Goal: Book appointment/travel/reservation

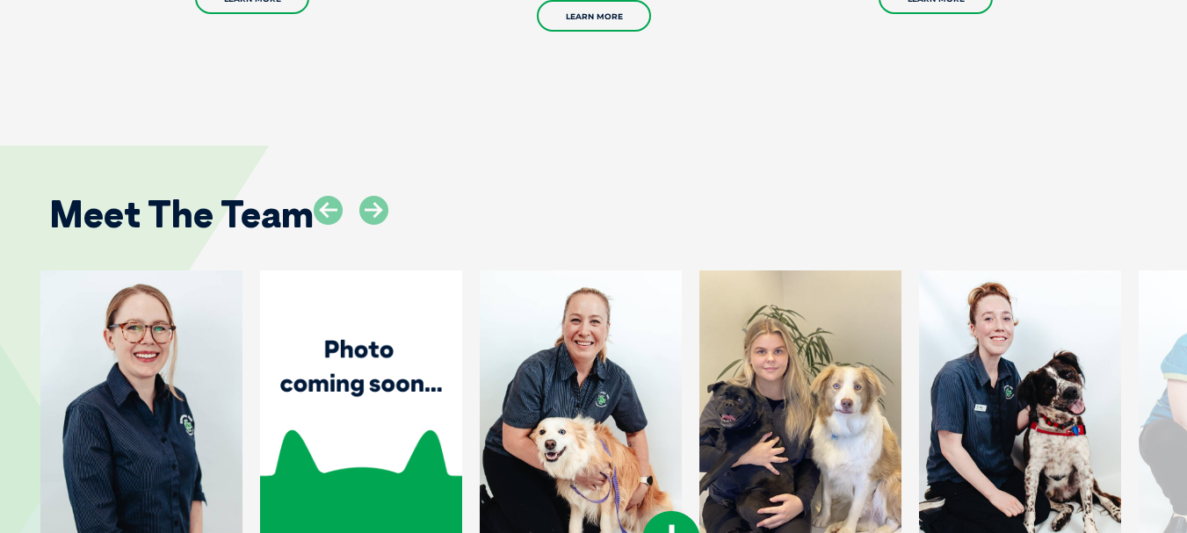
scroll to position [2285, 0]
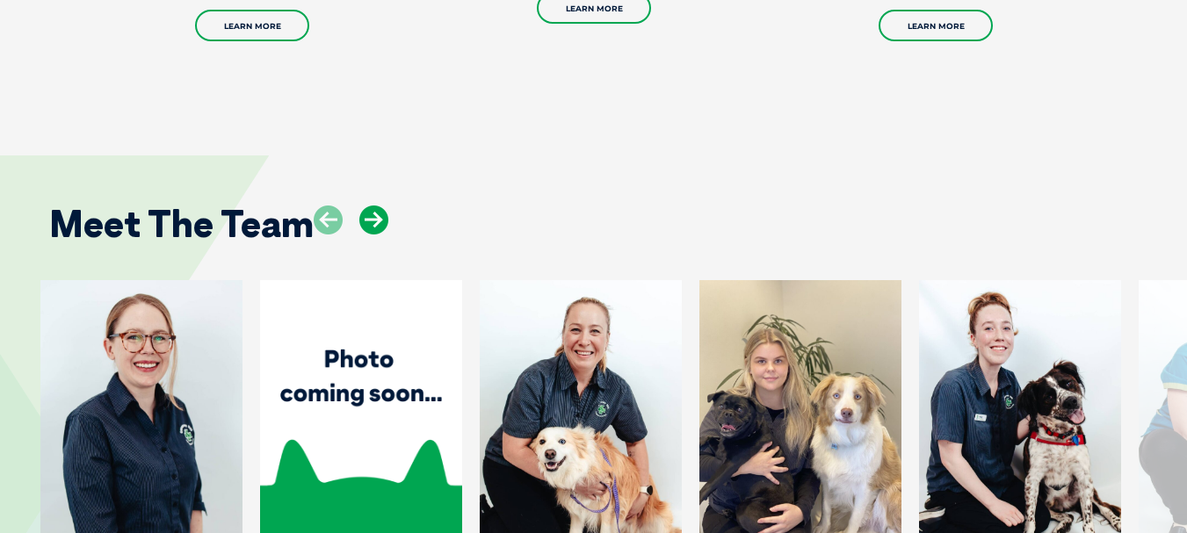
click at [377, 206] on icon at bounding box center [373, 220] width 29 height 29
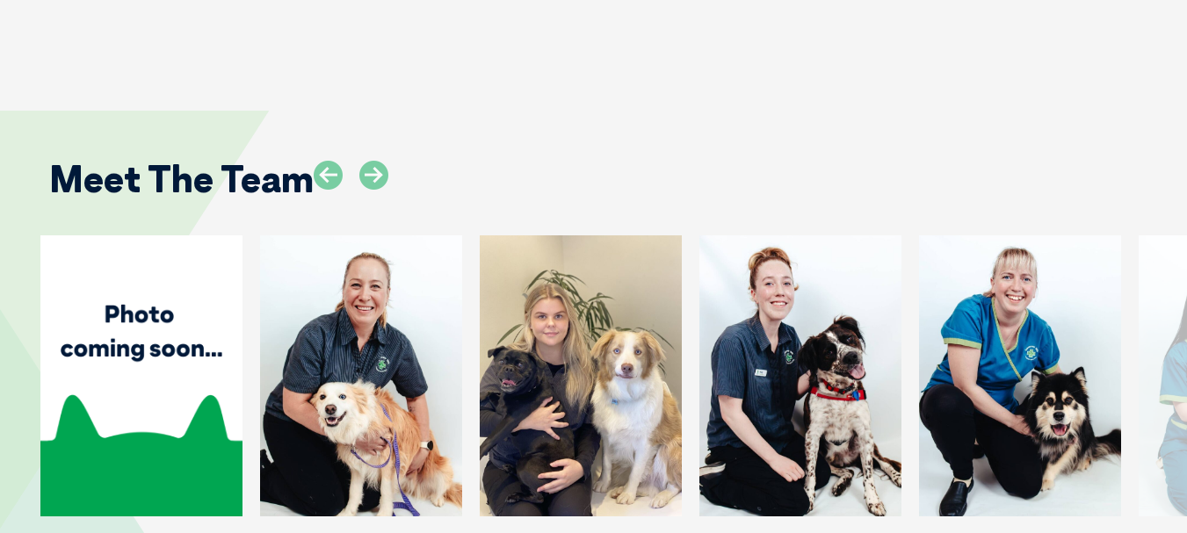
scroll to position [2373, 0]
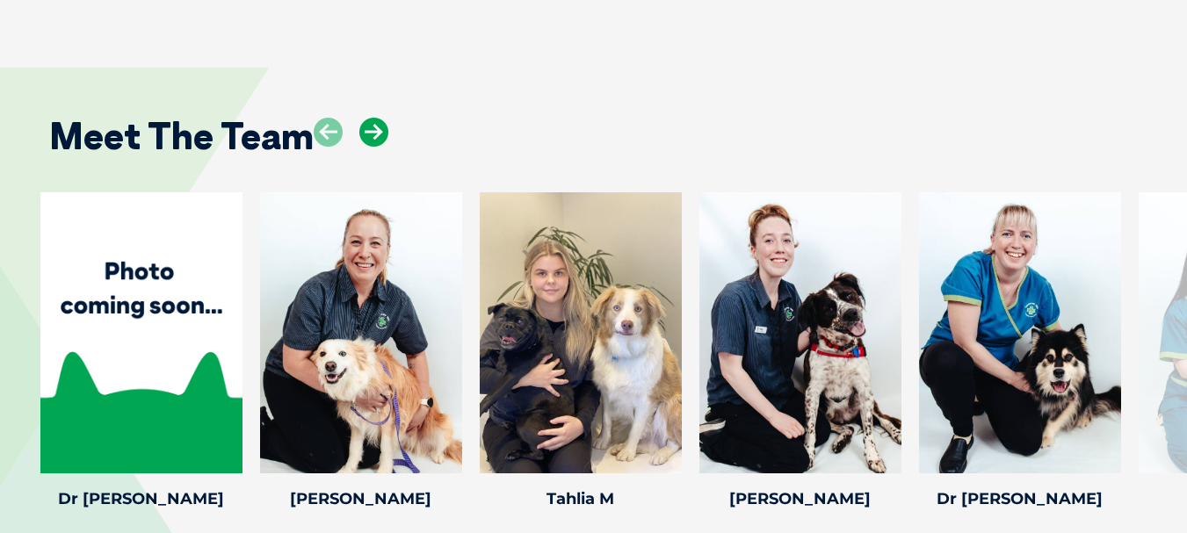
click at [377, 118] on icon at bounding box center [373, 132] width 29 height 29
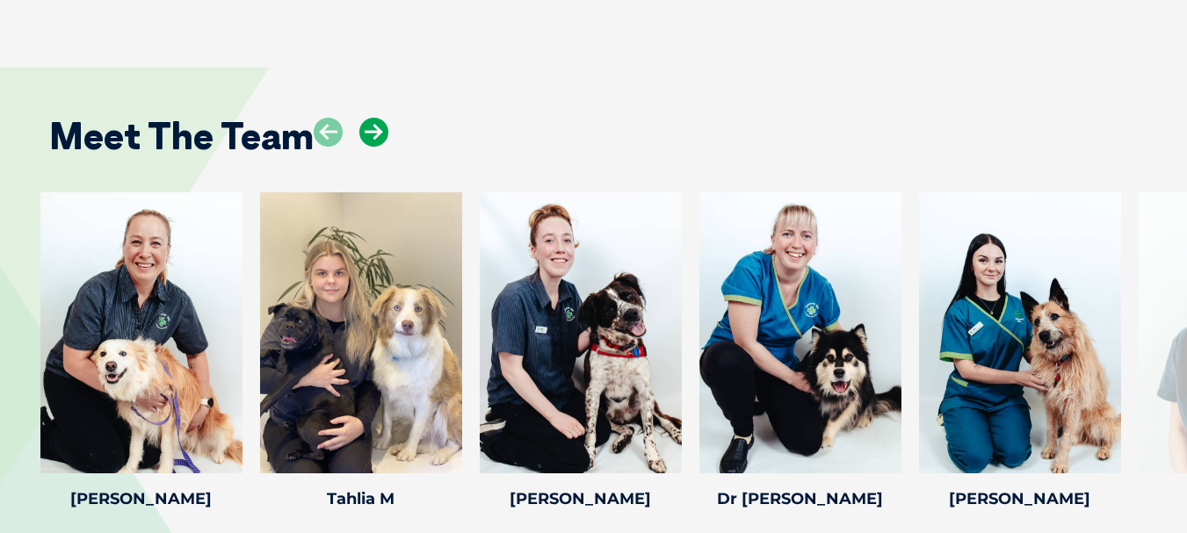
click at [374, 118] on icon at bounding box center [373, 132] width 29 height 29
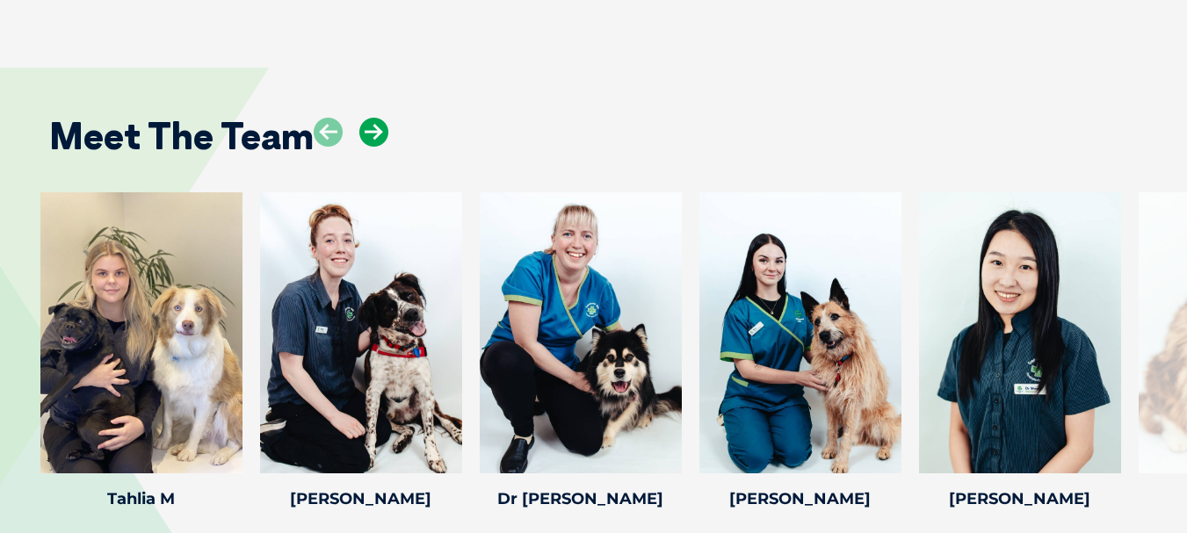
click at [373, 118] on icon at bounding box center [373, 132] width 29 height 29
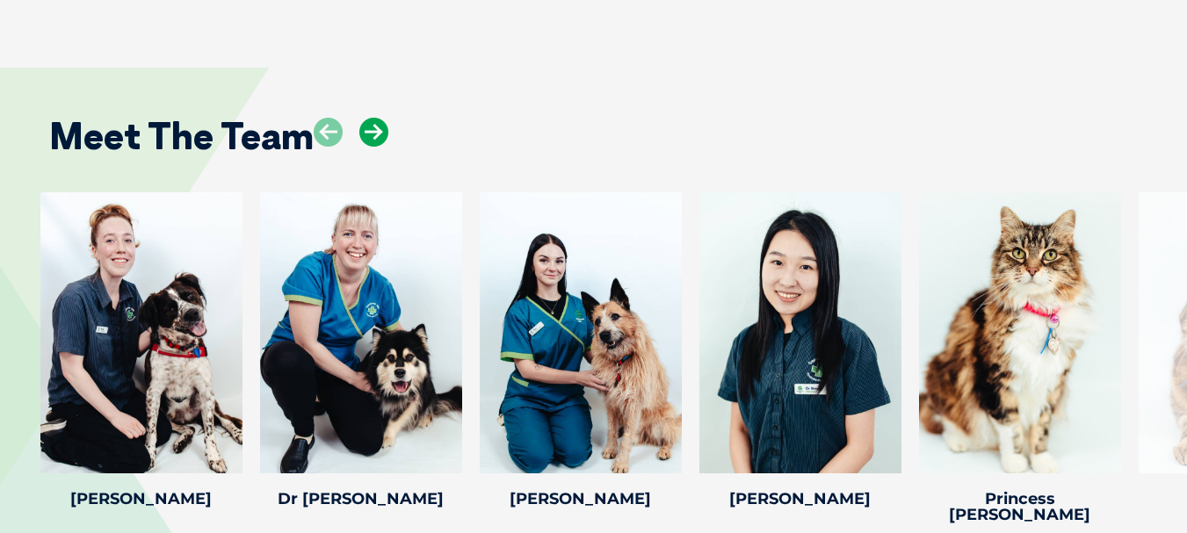
click at [373, 118] on icon at bounding box center [373, 132] width 29 height 29
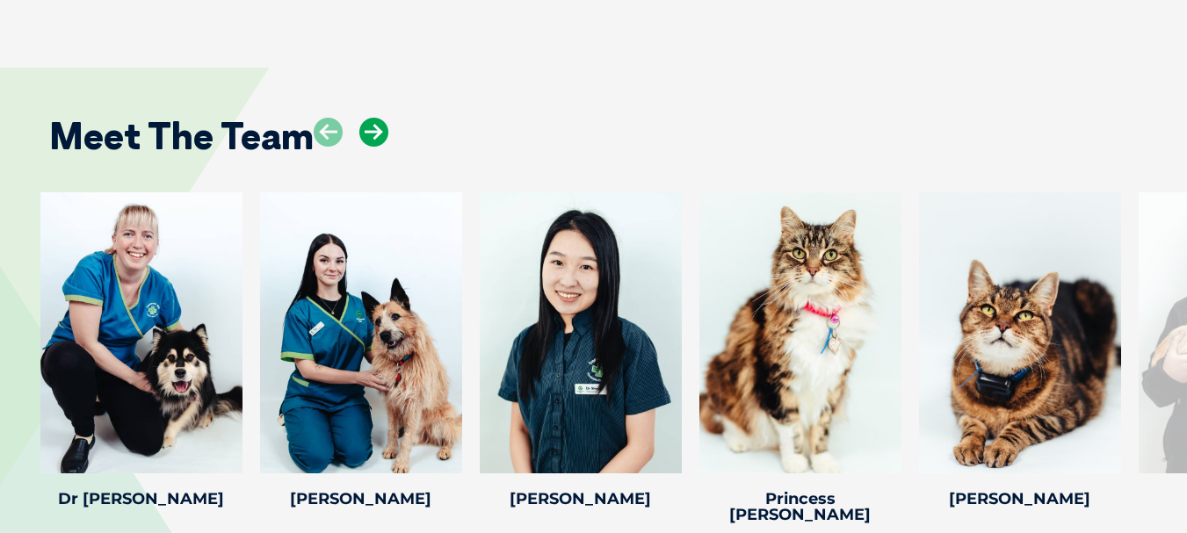
click at [373, 118] on icon at bounding box center [373, 132] width 29 height 29
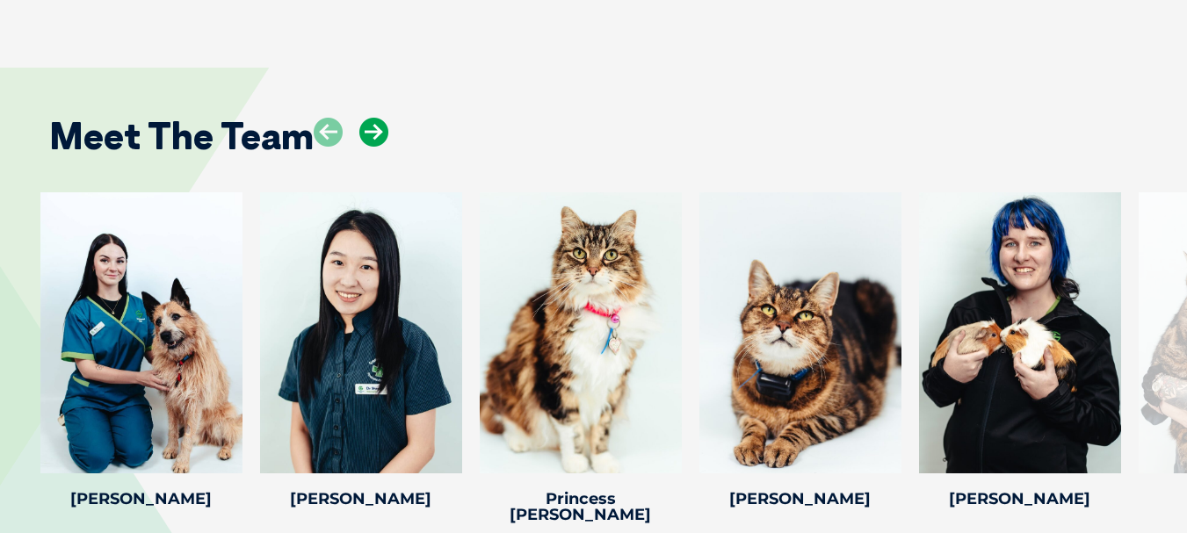
click at [373, 118] on icon at bounding box center [373, 132] width 29 height 29
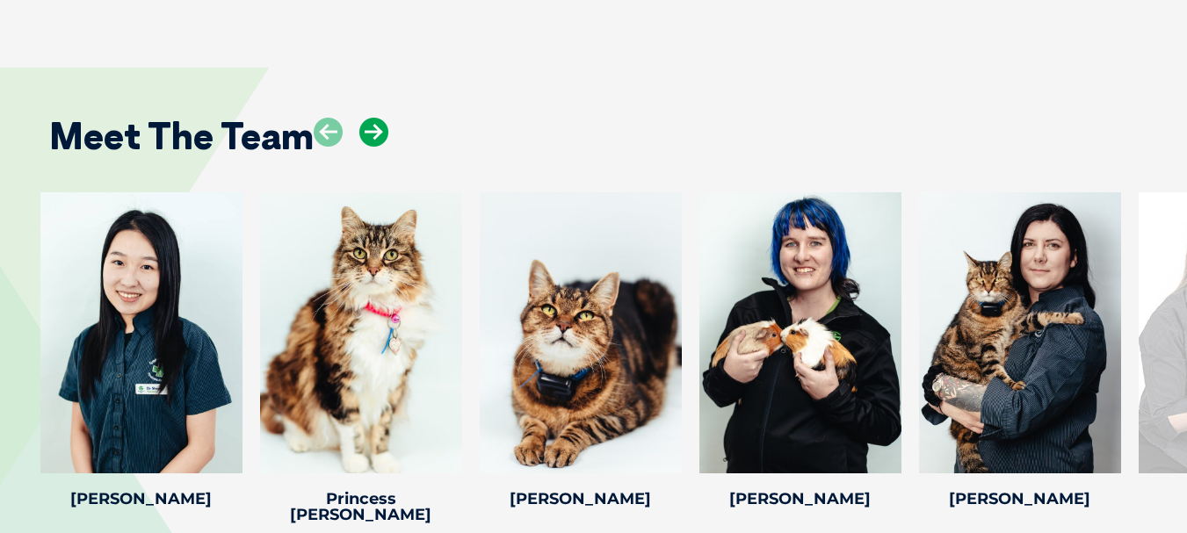
click at [372, 118] on icon at bounding box center [373, 132] width 29 height 29
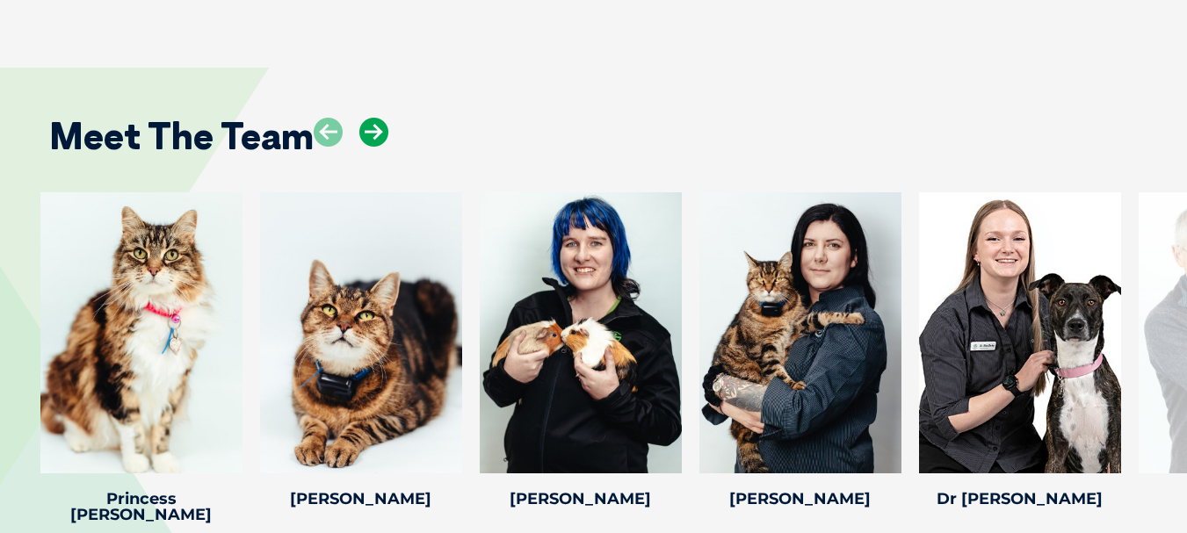
click at [372, 118] on icon at bounding box center [373, 132] width 29 height 29
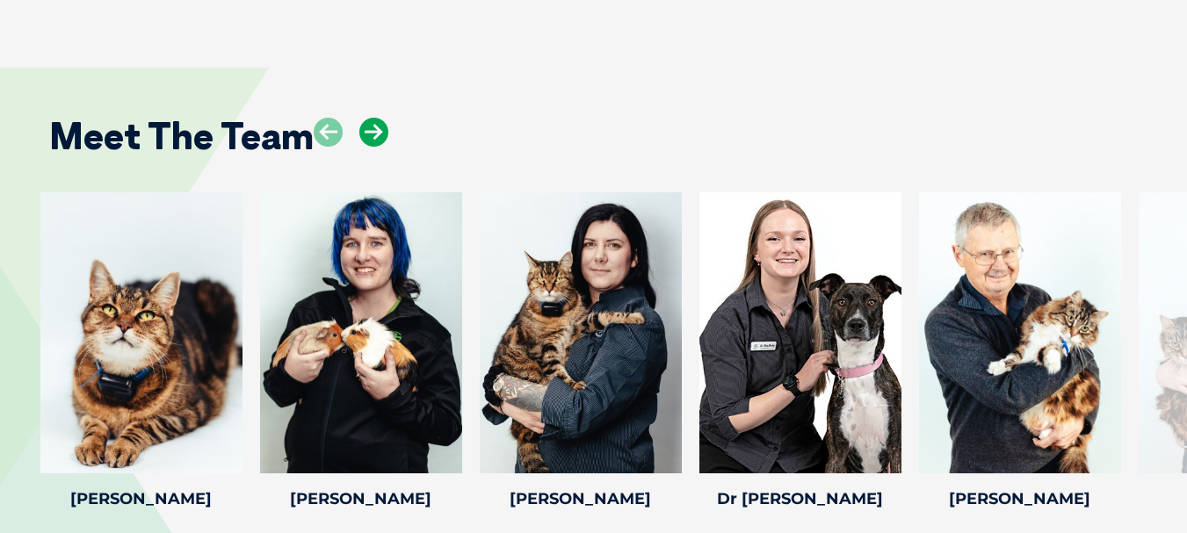
click at [369, 118] on icon at bounding box center [373, 132] width 29 height 29
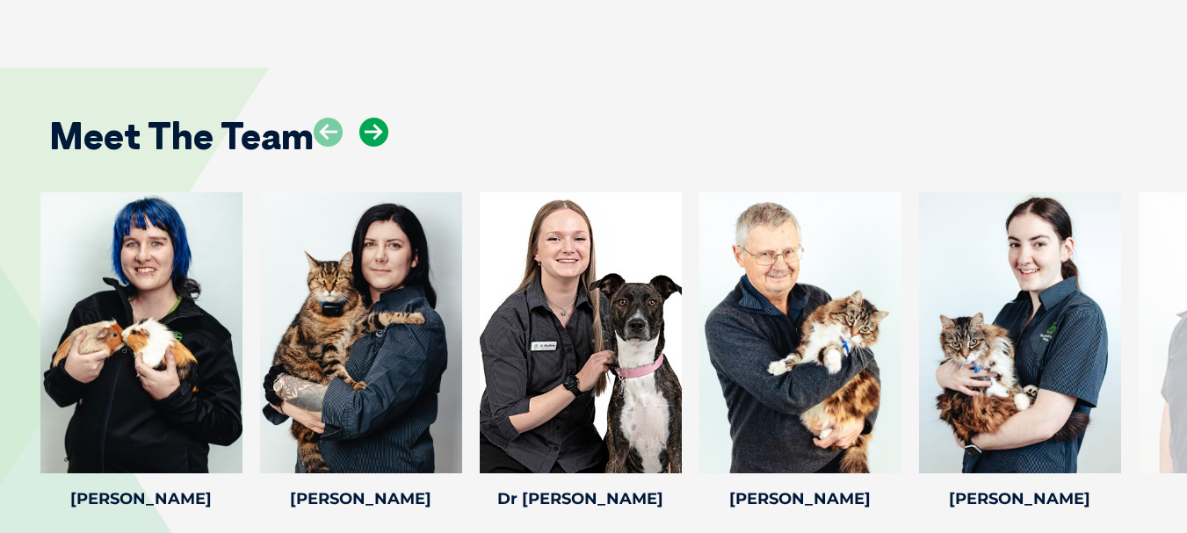
click at [366, 118] on icon at bounding box center [373, 132] width 29 height 29
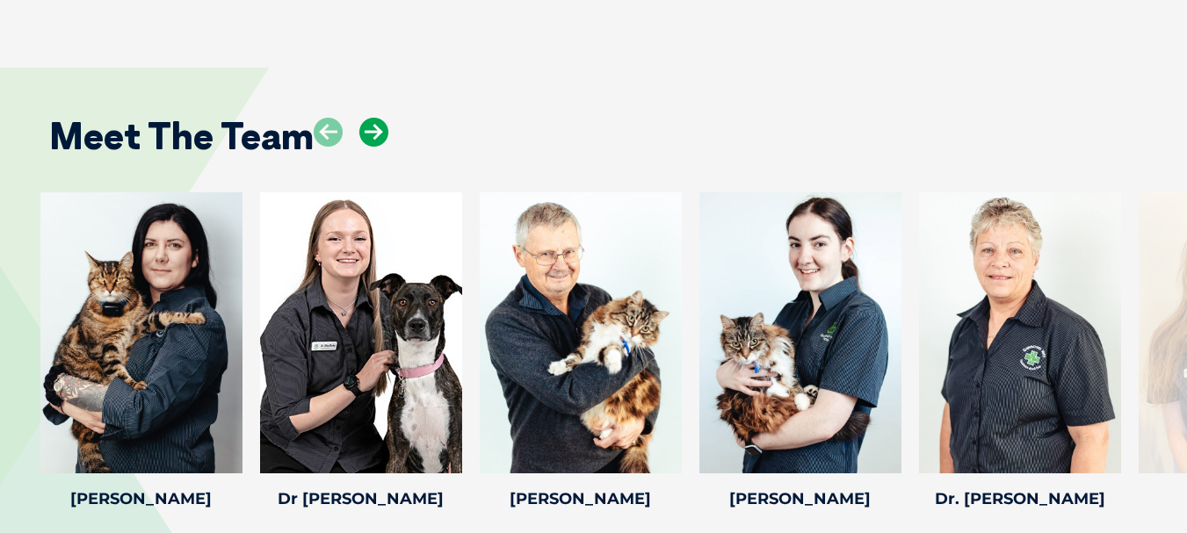
click at [366, 118] on icon at bounding box center [373, 132] width 29 height 29
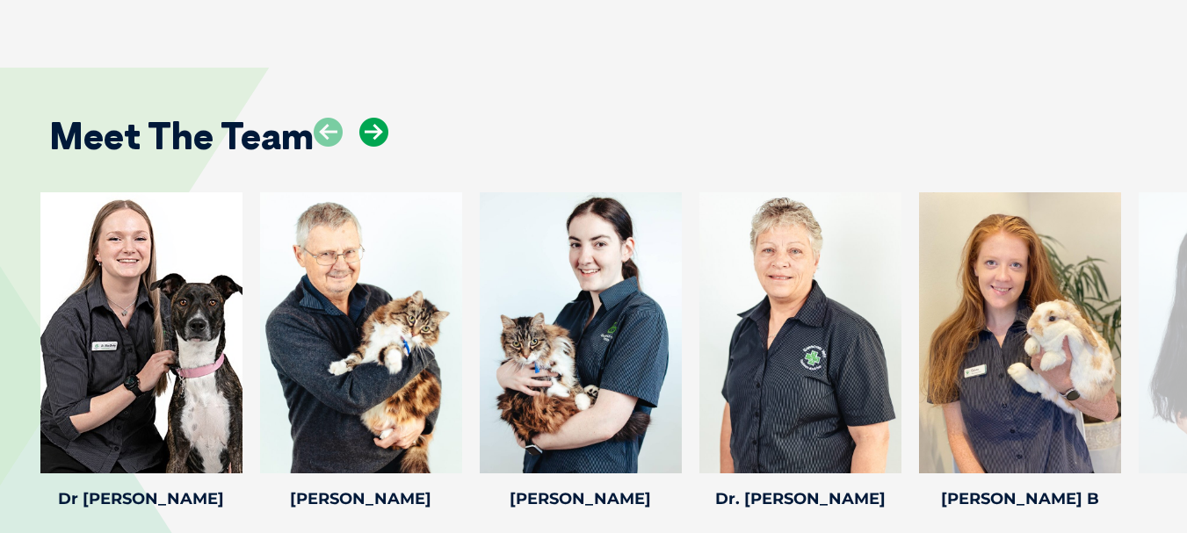
click at [366, 118] on icon at bounding box center [373, 132] width 29 height 29
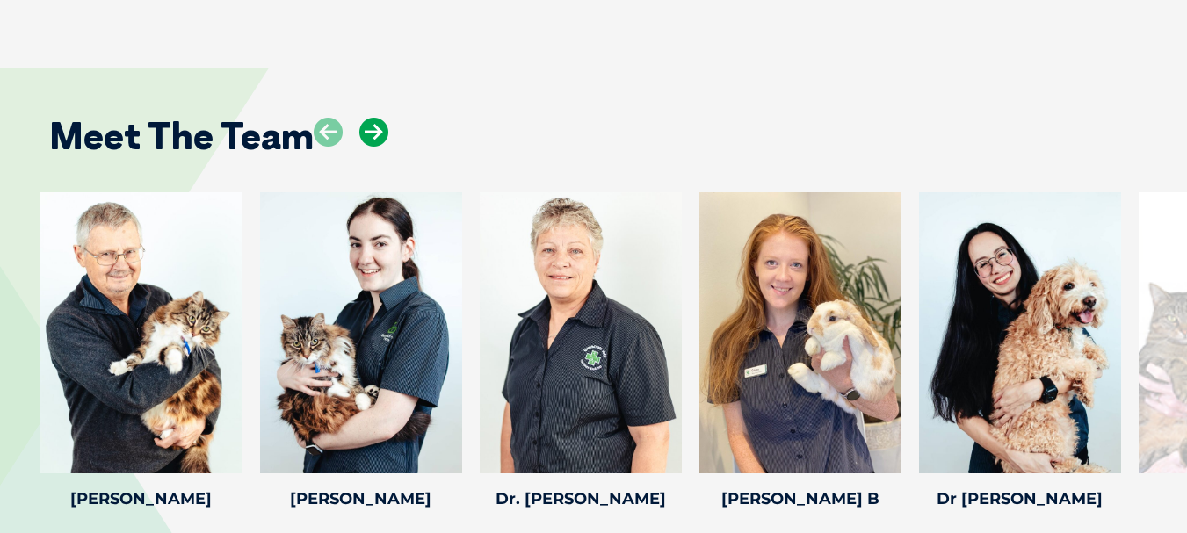
click at [366, 118] on icon at bounding box center [373, 132] width 29 height 29
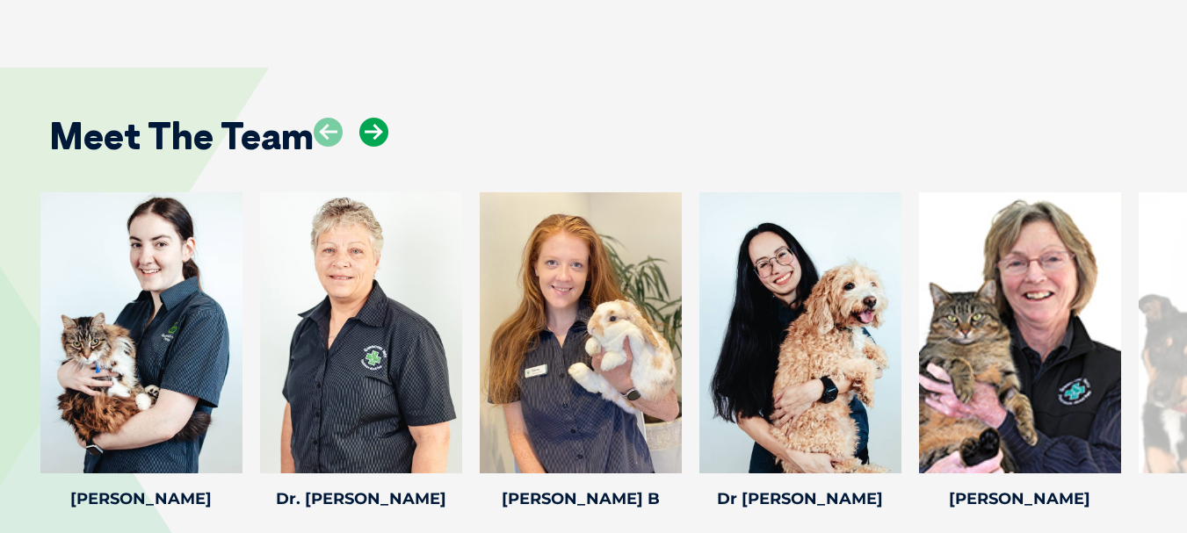
click at [366, 118] on icon at bounding box center [373, 132] width 29 height 29
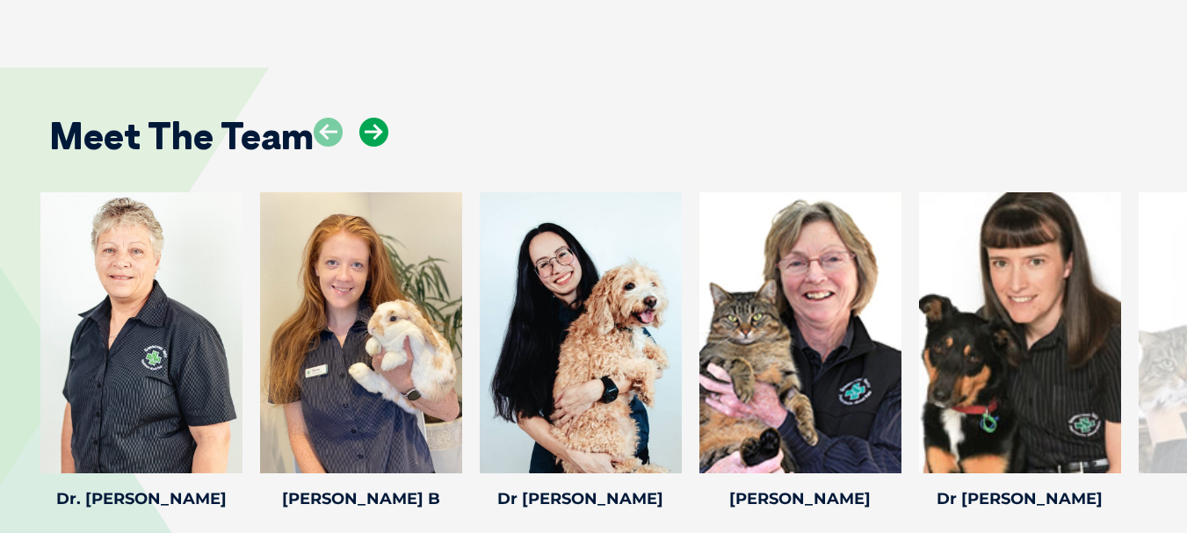
click at [366, 118] on icon at bounding box center [373, 132] width 29 height 29
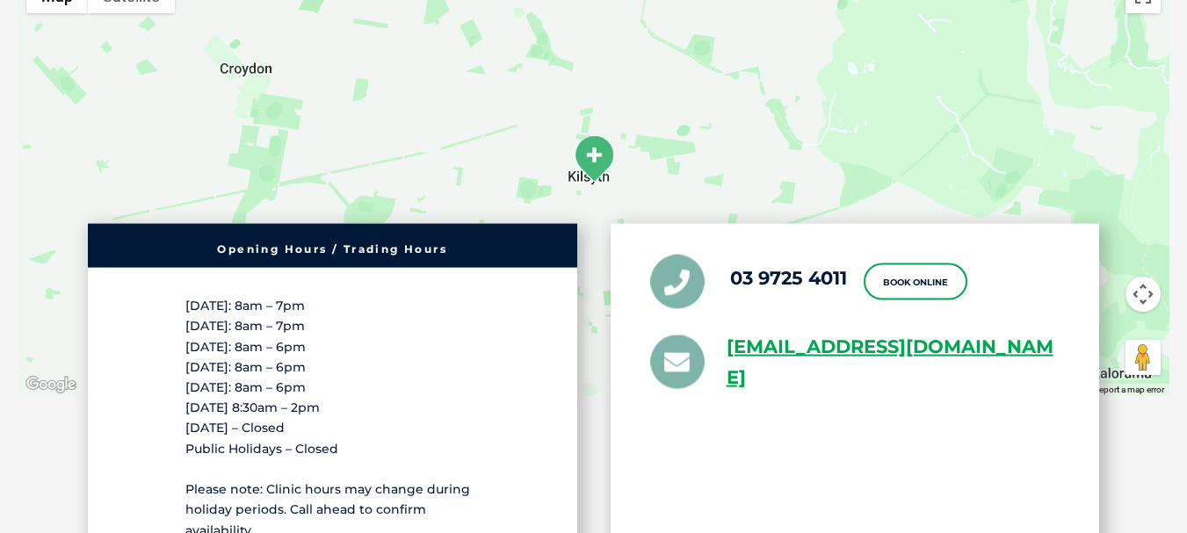
scroll to position [3163, 0]
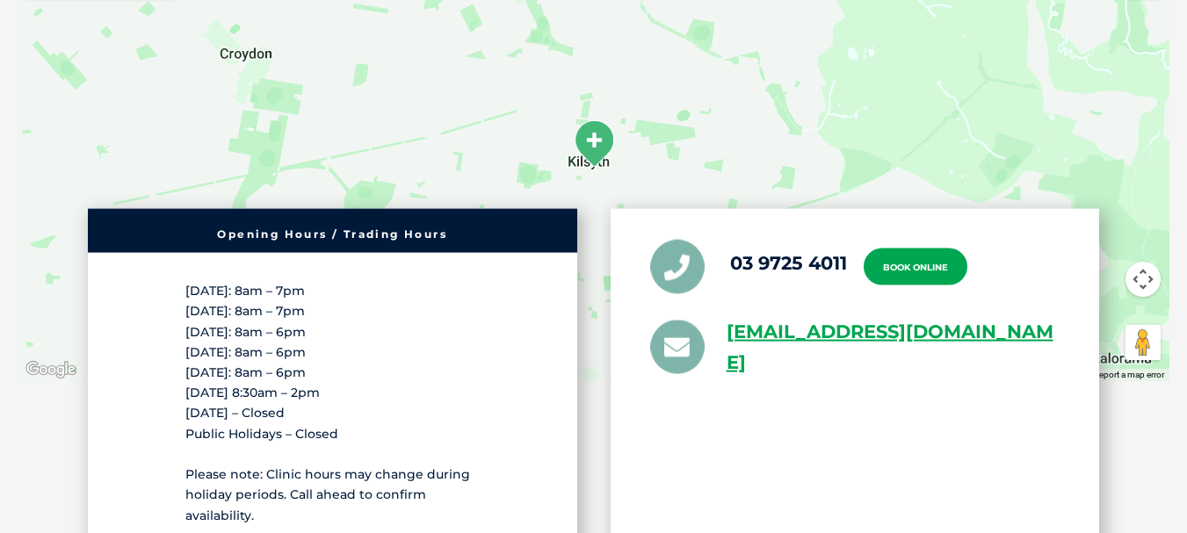
click at [925, 249] on link "Book Online" at bounding box center [916, 267] width 104 height 37
